Goal: Check status: Check status

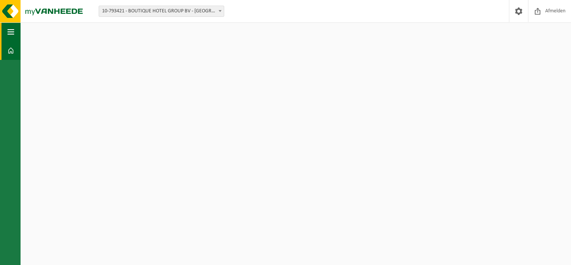
click at [8, 27] on span "button" at bounding box center [10, 31] width 7 height 19
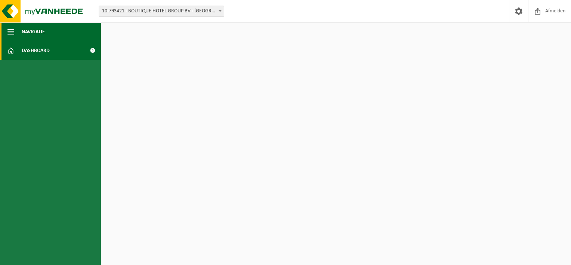
click at [10, 30] on span "button" at bounding box center [10, 31] width 7 height 19
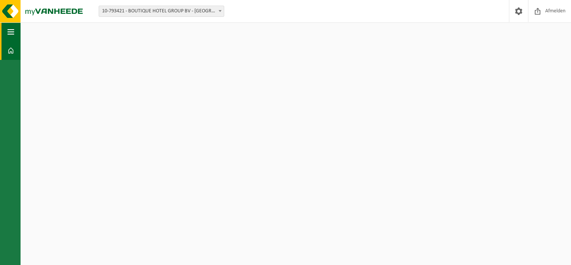
click at [11, 32] on span "button" at bounding box center [10, 31] width 7 height 19
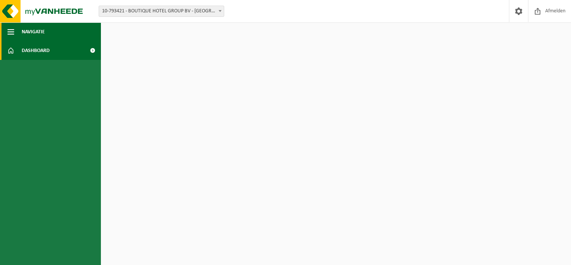
click at [40, 39] on span "Navigatie" at bounding box center [33, 31] width 23 height 19
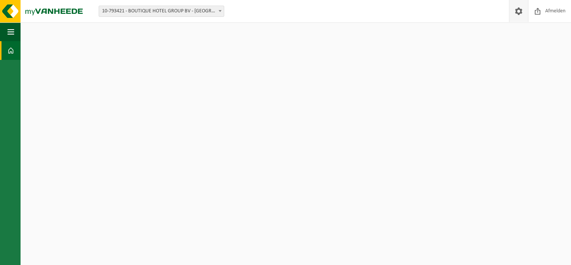
click at [524, 11] on link at bounding box center [518, 11] width 19 height 22
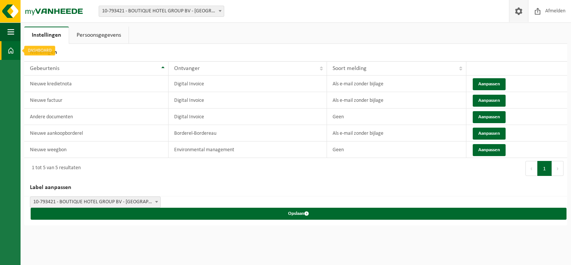
click at [12, 49] on span at bounding box center [10, 50] width 7 height 19
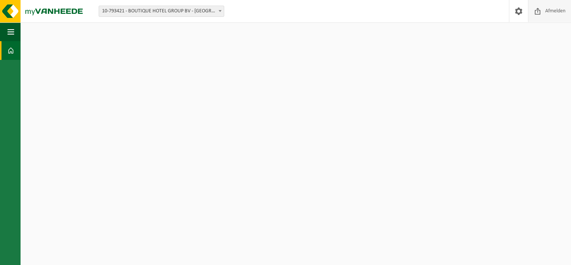
click at [556, 12] on span "Afmelden" at bounding box center [555, 11] width 24 height 22
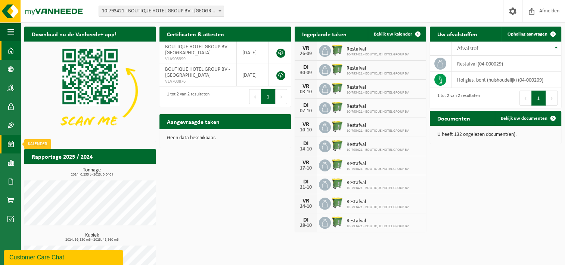
click at [18, 146] on link "Kalender" at bounding box center [10, 143] width 21 height 19
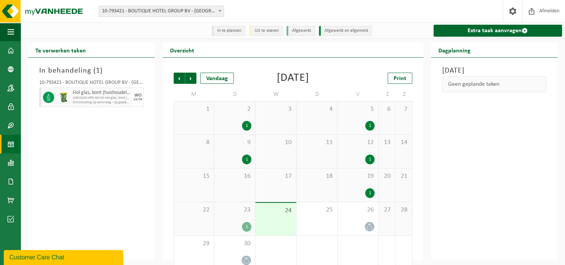
click at [78, 99] on span "WB-0240-HPE-GN-50 Hol glas, bont (huishoudelijk)" at bounding box center [102, 98] width 58 height 4
click at [127, 99] on span "WB-0240-HPE-GN-50 Hol glas, bont (huishoudelijk)" at bounding box center [102, 98] width 58 height 4
drag, startPoint x: 136, startPoint y: 99, endPoint x: 115, endPoint y: 100, distance: 20.6
click at [115, 100] on div "Hol glas, bont (huishoudelijk) WB-0240-HPE-GN-50 Hol glas, bont (huishoudelijk)…" at bounding box center [91, 96] width 105 height 19
click at [115, 100] on span "WB-0240-HPE-GN-50 Hol glas, bont (huishoudelijk)" at bounding box center [102, 98] width 58 height 4
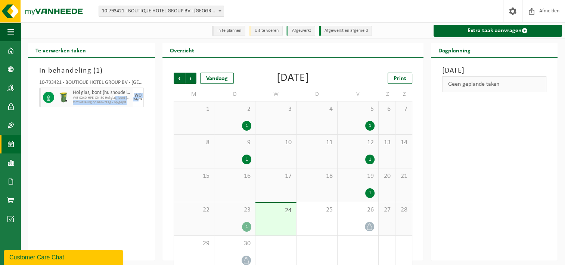
click at [123, 105] on span "Omwisseling op aanvraag - op geplande route (incl. verwerking)" at bounding box center [102, 102] width 58 height 4
click at [136, 105] on div "WO 24/09" at bounding box center [138, 96] width 11 height 19
drag, startPoint x: 118, startPoint y: 104, endPoint x: 134, endPoint y: 104, distance: 16.4
click at [134, 104] on div "Hol glas, bont (huishoudelijk) WB-0240-HPE-GN-50 Hol glas, bont (huishoudelijk)…" at bounding box center [91, 96] width 105 height 19
click at [134, 104] on div "WO 24/09" at bounding box center [138, 96] width 11 height 19
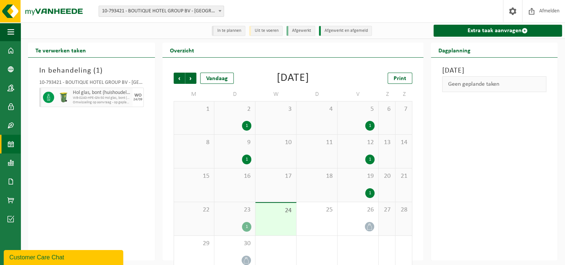
click at [130, 99] on span "WB-0240-HPE-GN-50 Hol glas, bont (huishoudelijk)" at bounding box center [102, 98] width 58 height 4
click at [85, 71] on h3 "In behandeling ( 1 )" at bounding box center [91, 70] width 105 height 11
drag, startPoint x: 85, startPoint y: 71, endPoint x: 70, endPoint y: 51, distance: 25.0
click at [70, 51] on h2 "Te verwerken taken" at bounding box center [60, 50] width 65 height 15
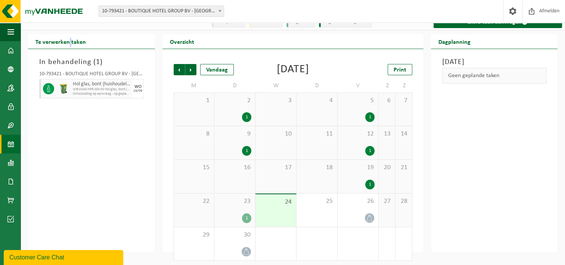
scroll to position [12, 0]
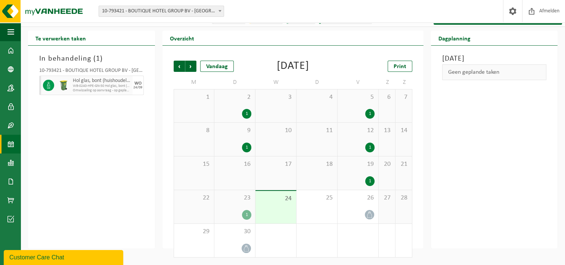
click at [242, 199] on span "23" at bounding box center [234, 198] width 33 height 8
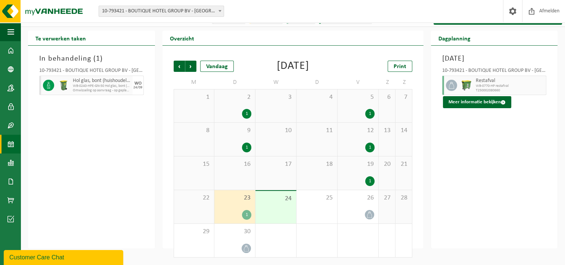
click at [265, 202] on span "24" at bounding box center [275, 198] width 33 height 8
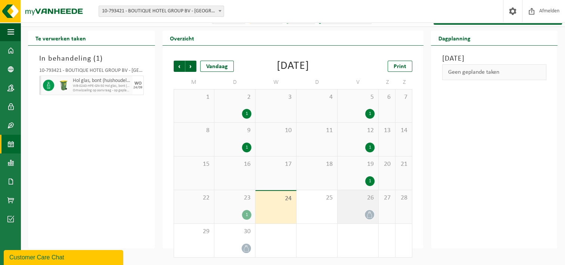
click at [363, 213] on div at bounding box center [357, 214] width 33 height 10
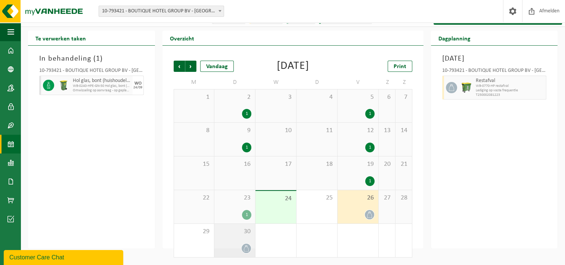
click at [242, 251] on span at bounding box center [246, 247] width 9 height 9
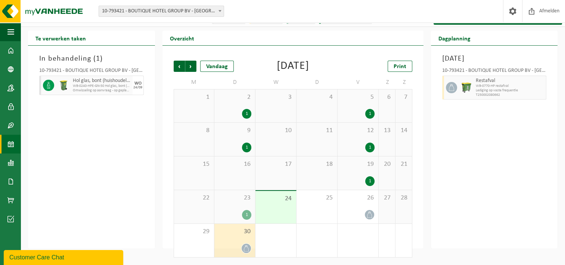
drag, startPoint x: 86, startPoint y: 84, endPoint x: 142, endPoint y: 90, distance: 56.7
click at [142, 90] on div "Hol glas, bont (huishoudelijk) WB-0240-HPE-GN-50 Hol glas, bont (huishoudelijk)…" at bounding box center [91, 84] width 105 height 19
click at [142, 90] on div "WO 24/09" at bounding box center [138, 84] width 11 height 19
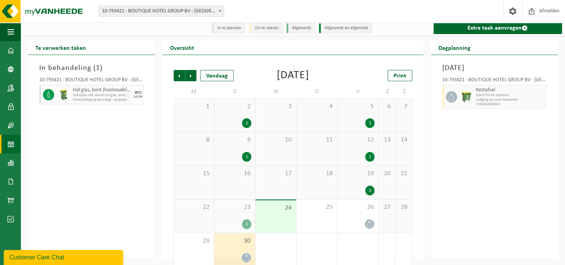
scroll to position [0, 0]
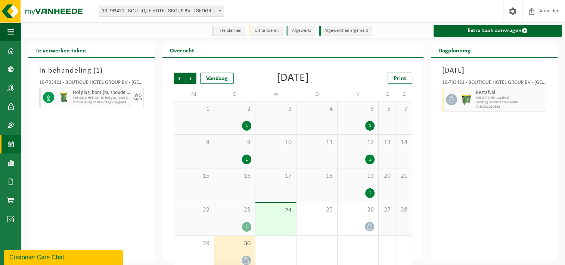
click at [63, 130] on div "In behandeling ( 1 ) 10-793421 - BOUTIQUE HOTEL GROUP BV - BRUGGE Hol glas, bon…" at bounding box center [91, 159] width 127 height 202
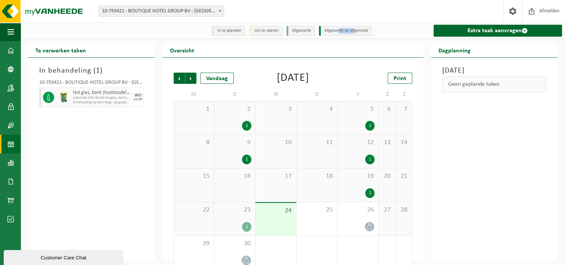
drag, startPoint x: 338, startPoint y: 29, endPoint x: 353, endPoint y: 31, distance: 14.3
click at [353, 31] on li "Afgewerkt en afgemeld" at bounding box center [345, 31] width 53 height 10
click at [10, 46] on span at bounding box center [10, 50] width 7 height 19
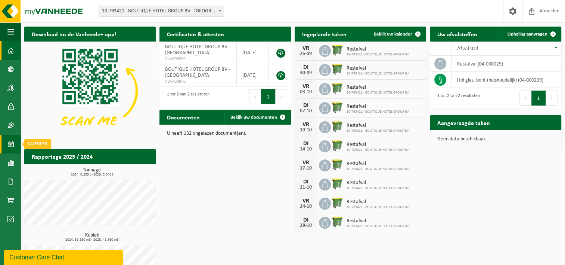
click at [14, 139] on link "Kalender" at bounding box center [10, 143] width 21 height 19
